Goal: Check status: Check status

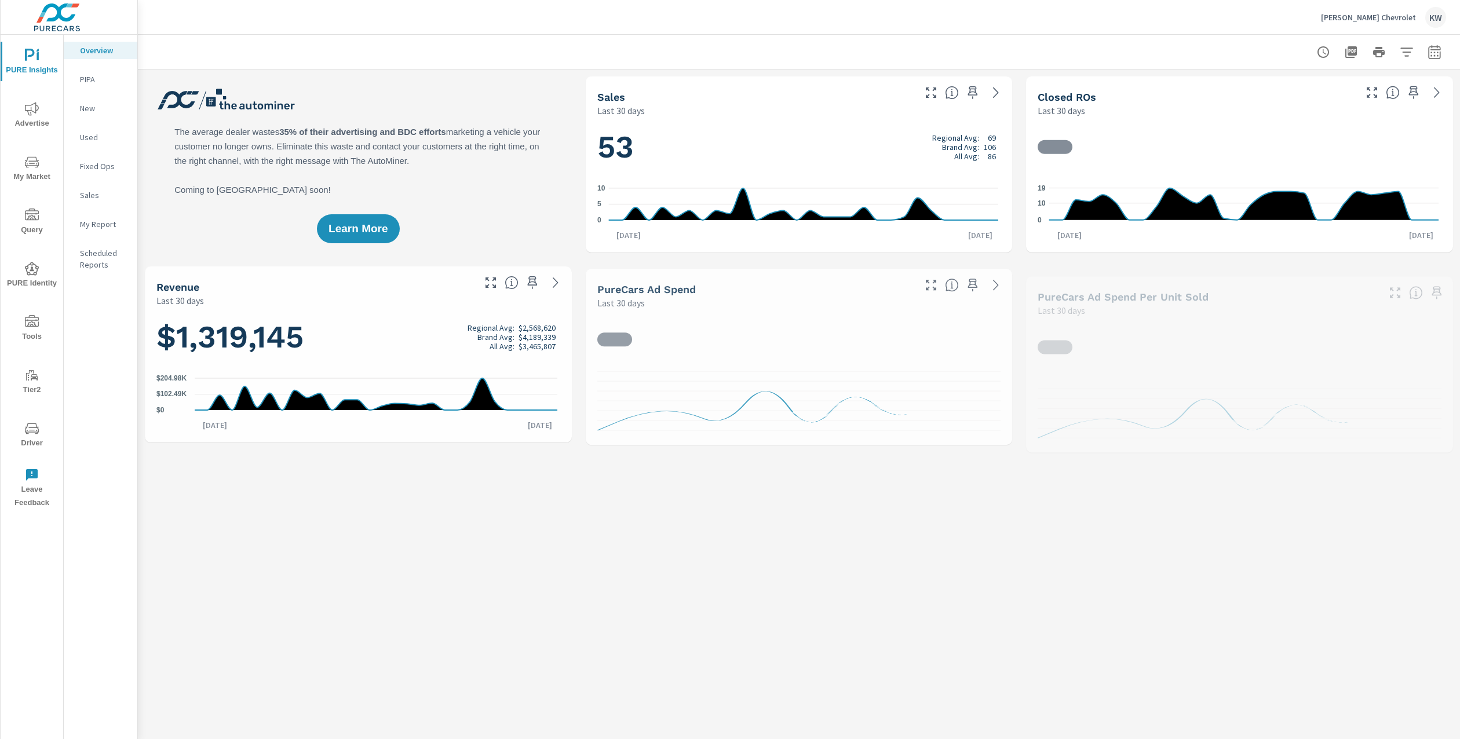
click at [24, 444] on span "Driver" at bounding box center [32, 436] width 56 height 28
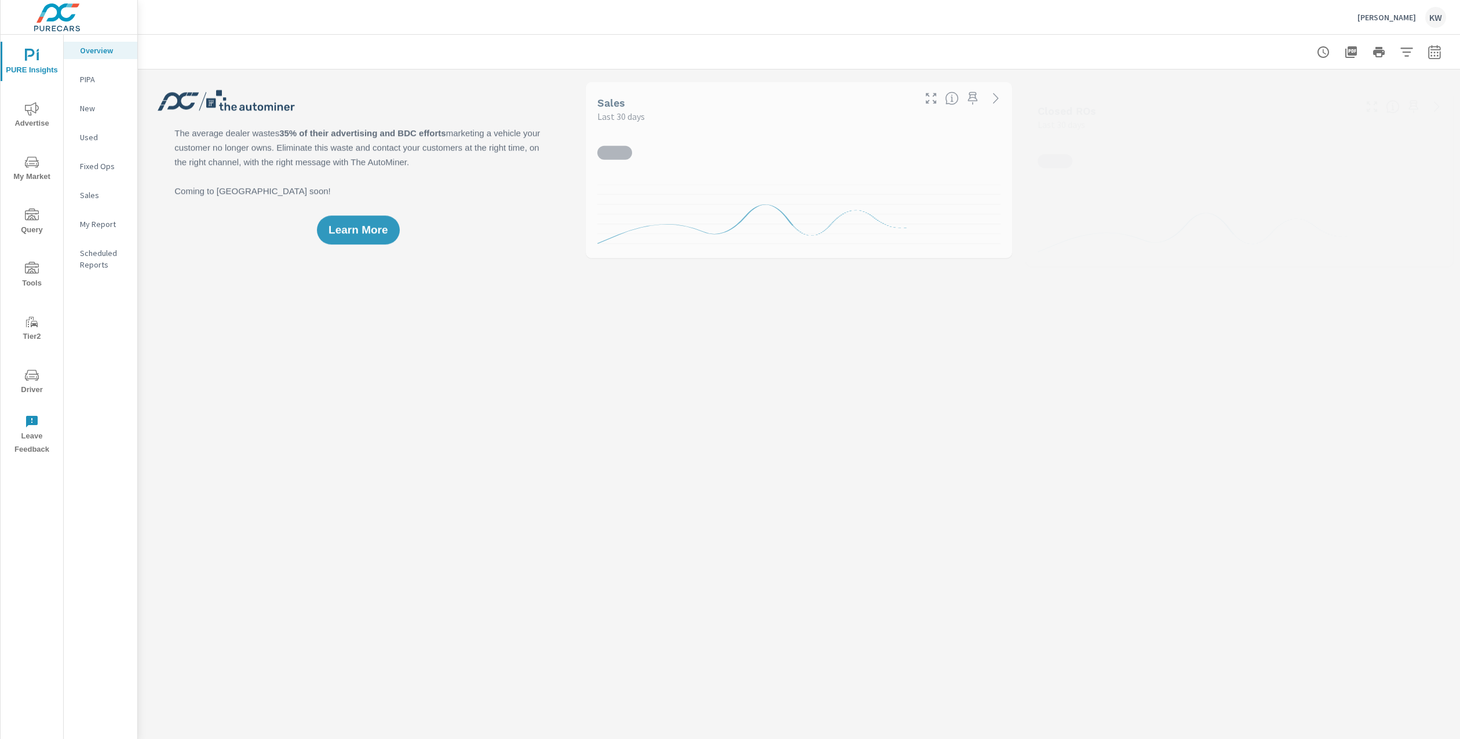
click at [33, 380] on icon "nav menu" at bounding box center [32, 376] width 14 height 14
